Goal: Complete application form

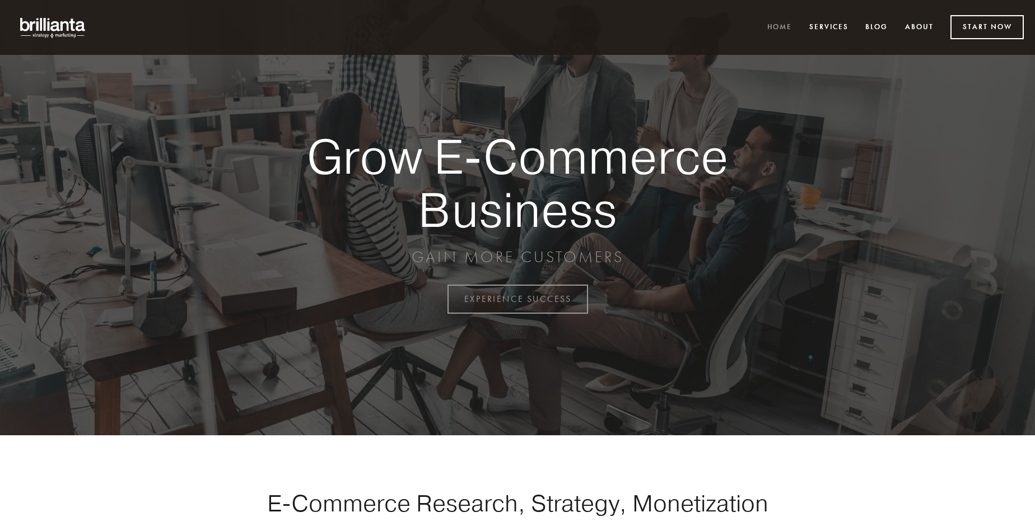
scroll to position [2937, 0]
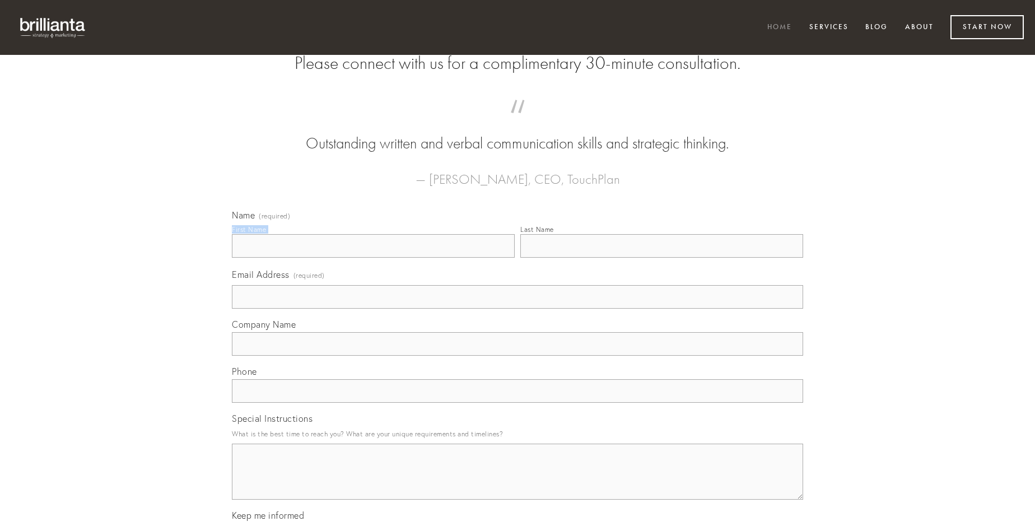
type input "[PERSON_NAME]"
click at [662, 258] on input "Last Name" at bounding box center [662, 246] width 283 height 24
type input "[PERSON_NAME]"
click at [518, 309] on input "Email Address (required)" at bounding box center [518, 297] width 572 height 24
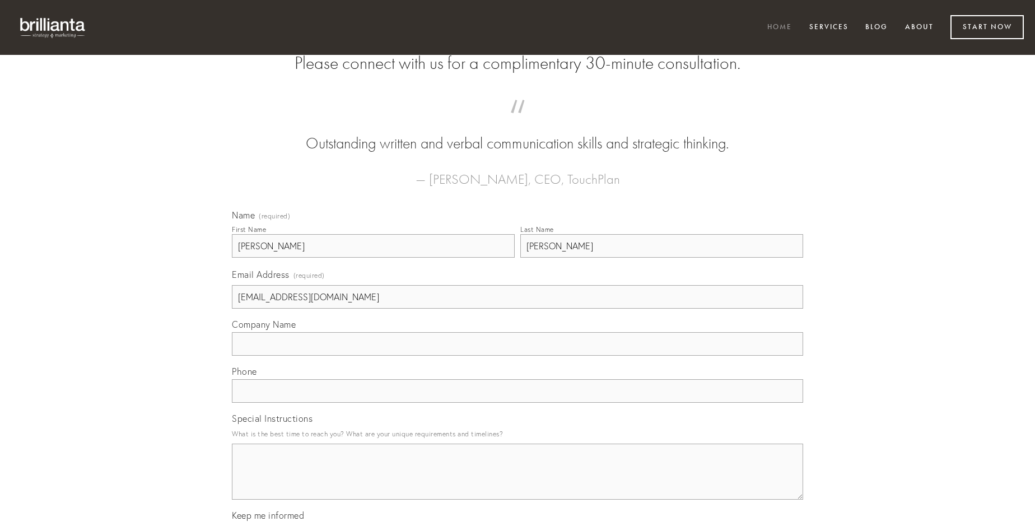
type input "[EMAIL_ADDRESS][DOMAIN_NAME]"
click at [518, 356] on input "Company Name" at bounding box center [518, 344] width 572 height 24
type input "aestas"
click at [518, 403] on input "text" at bounding box center [518, 391] width 572 height 24
click at [518, 482] on textarea "Special Instructions" at bounding box center [518, 472] width 572 height 56
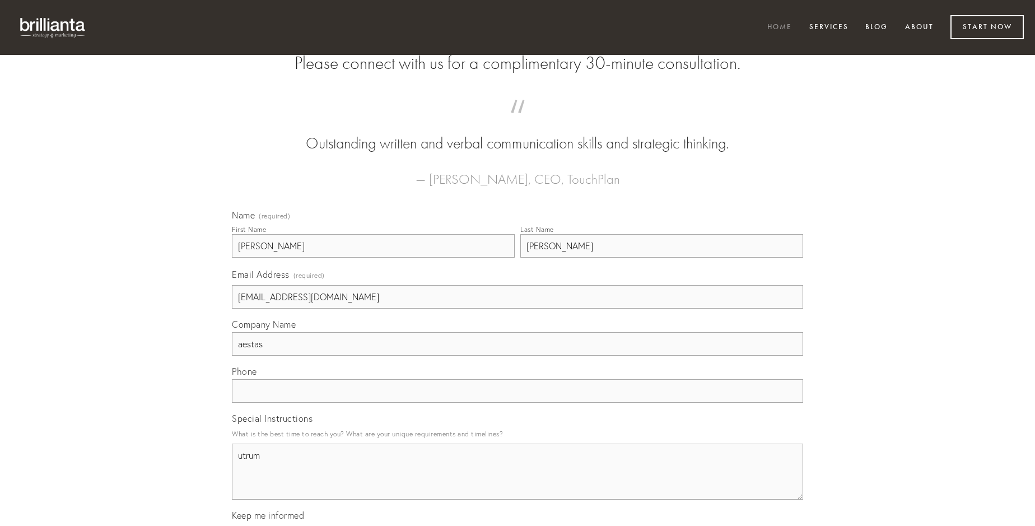
type textarea "utrum"
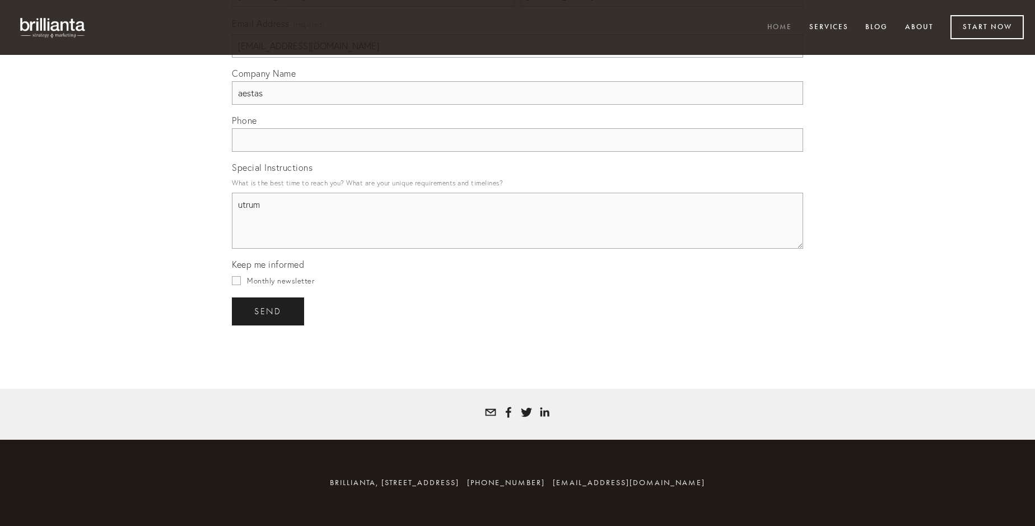
click at [269, 311] on span "send" at bounding box center [267, 311] width 27 height 10
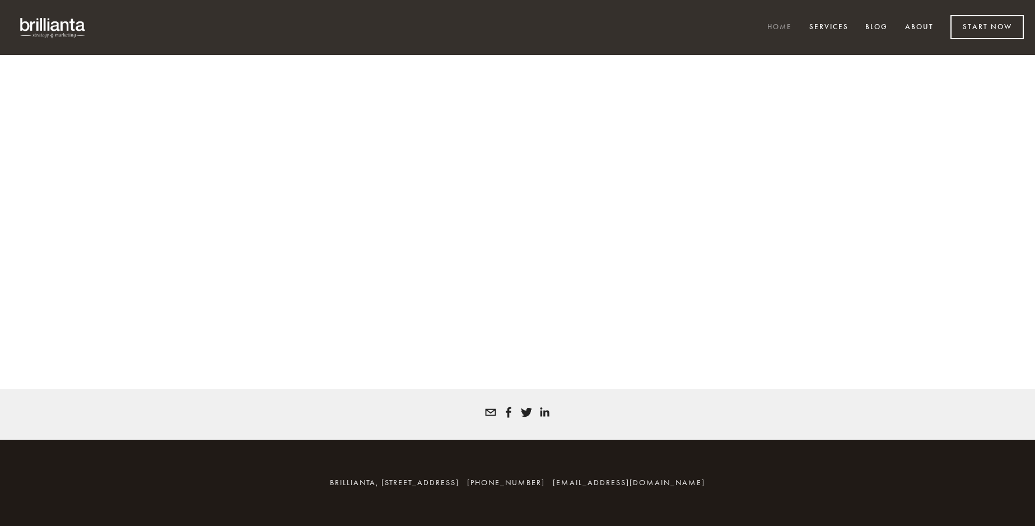
scroll to position [2922, 0]
